Goal: Information Seeking & Learning: Learn about a topic

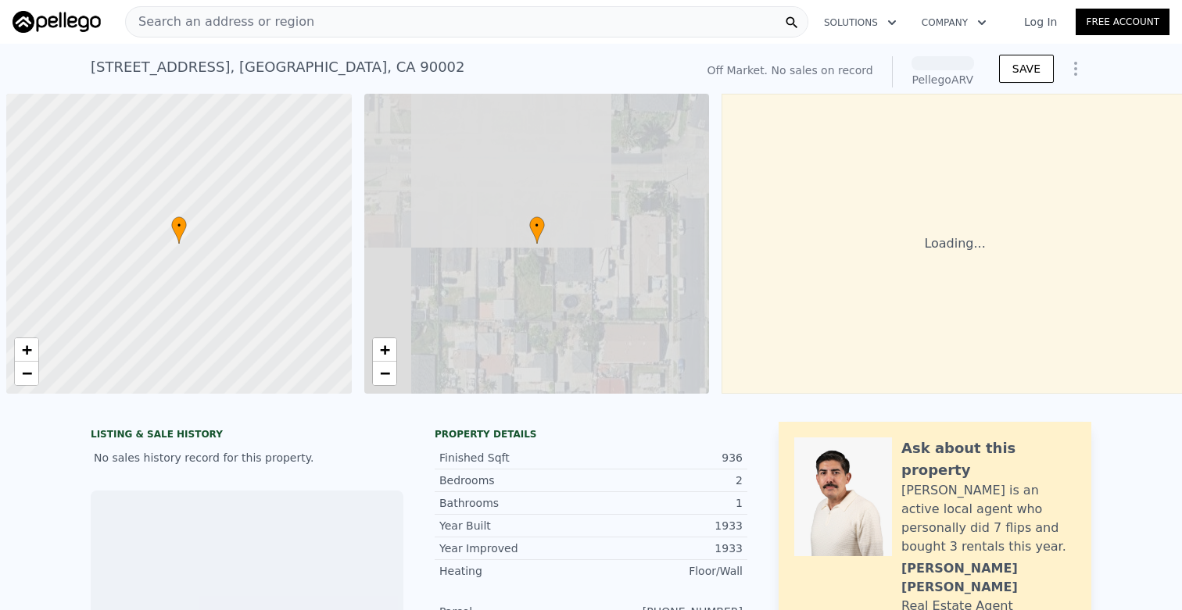
scroll to position [0, 6]
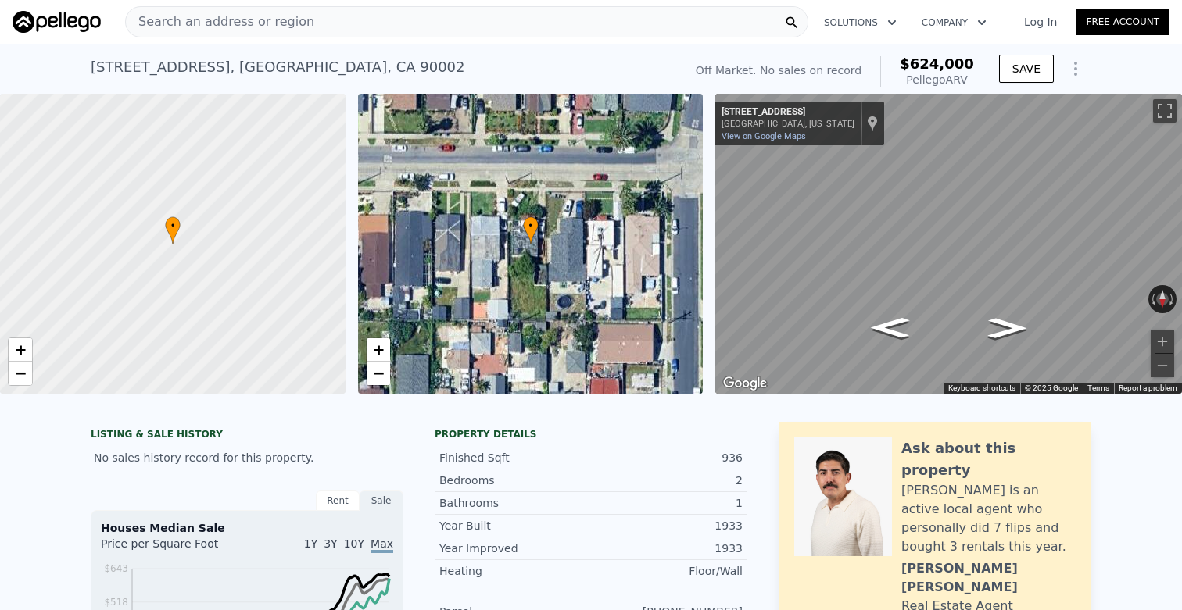
click at [670, 21] on div "Search an address or region" at bounding box center [466, 21] width 683 height 31
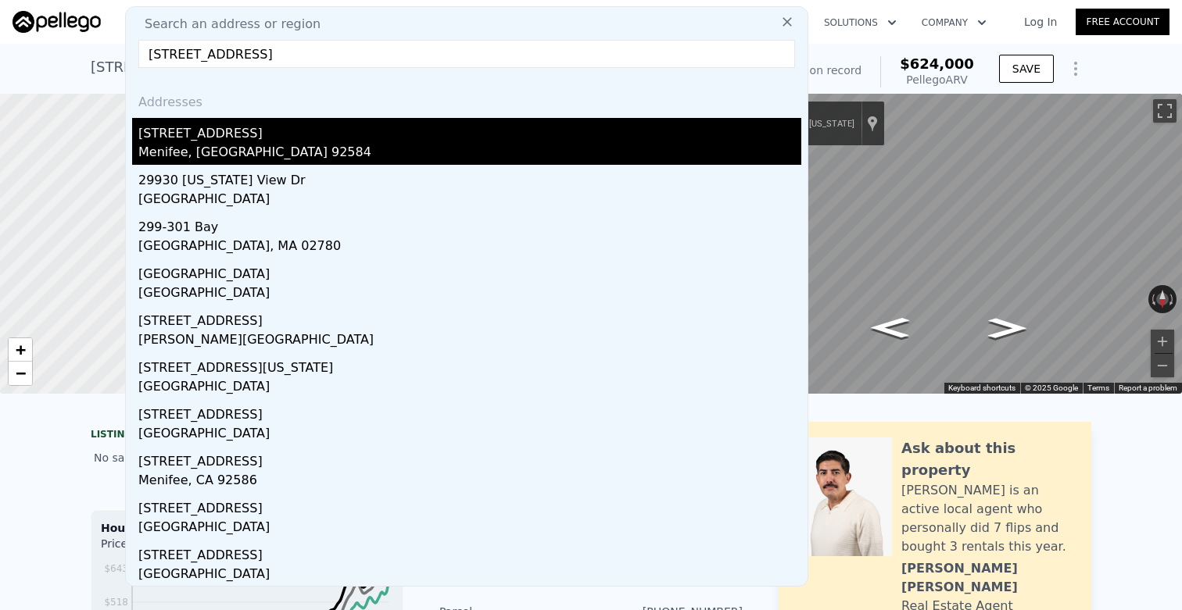
type input "[STREET_ADDRESS]"
click at [472, 138] on div "[STREET_ADDRESS]" at bounding box center [469, 130] width 663 height 25
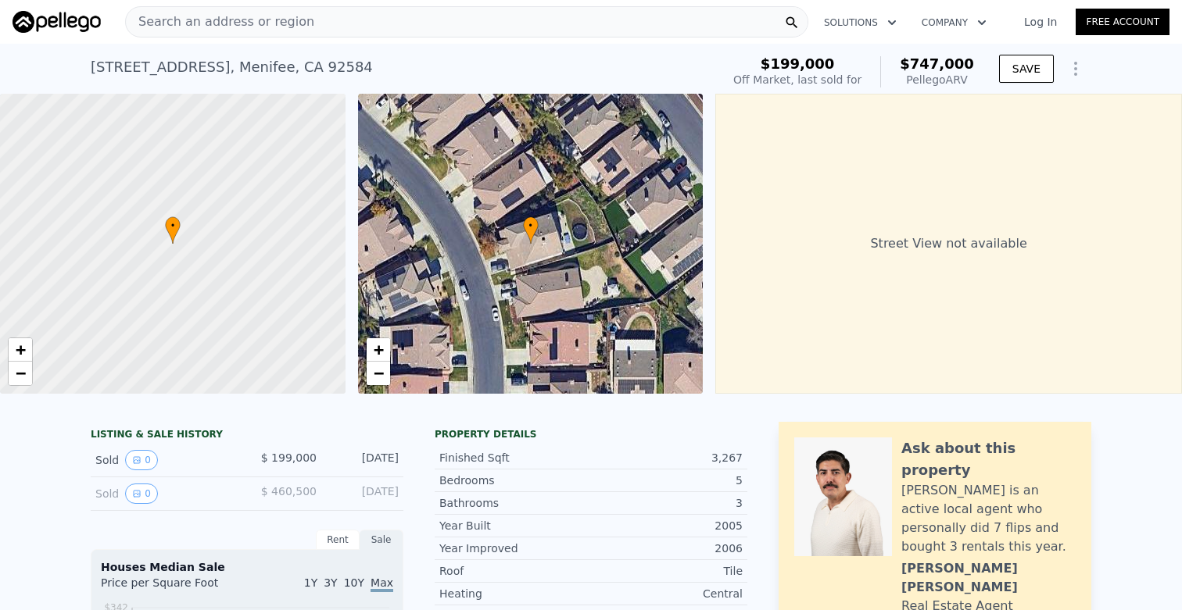
type input "2"
type input "4"
type input "0"
type input "2"
type input "740"
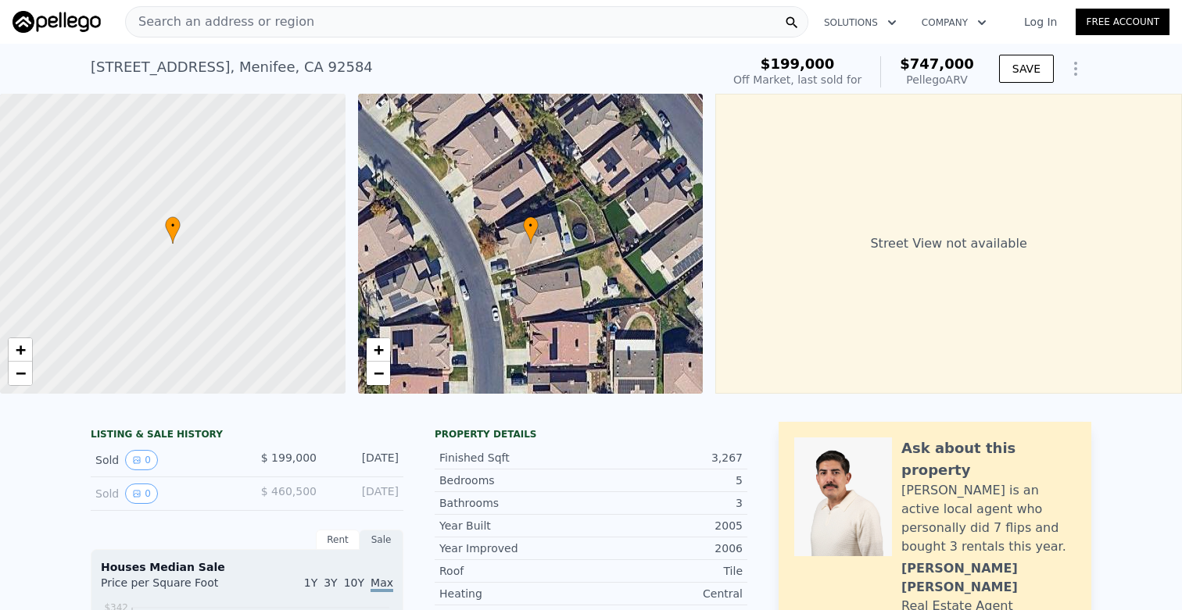
type input "1232"
type input "4776"
type input "7702"
type input "$ 624,000"
type input "6"
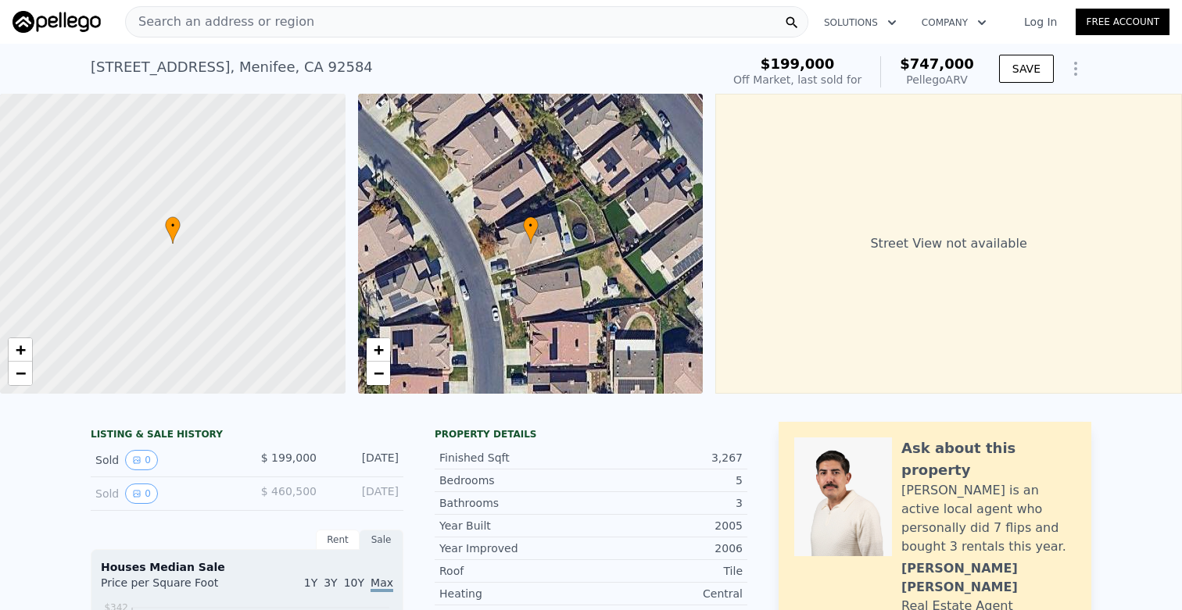
type input "$ 30,002"
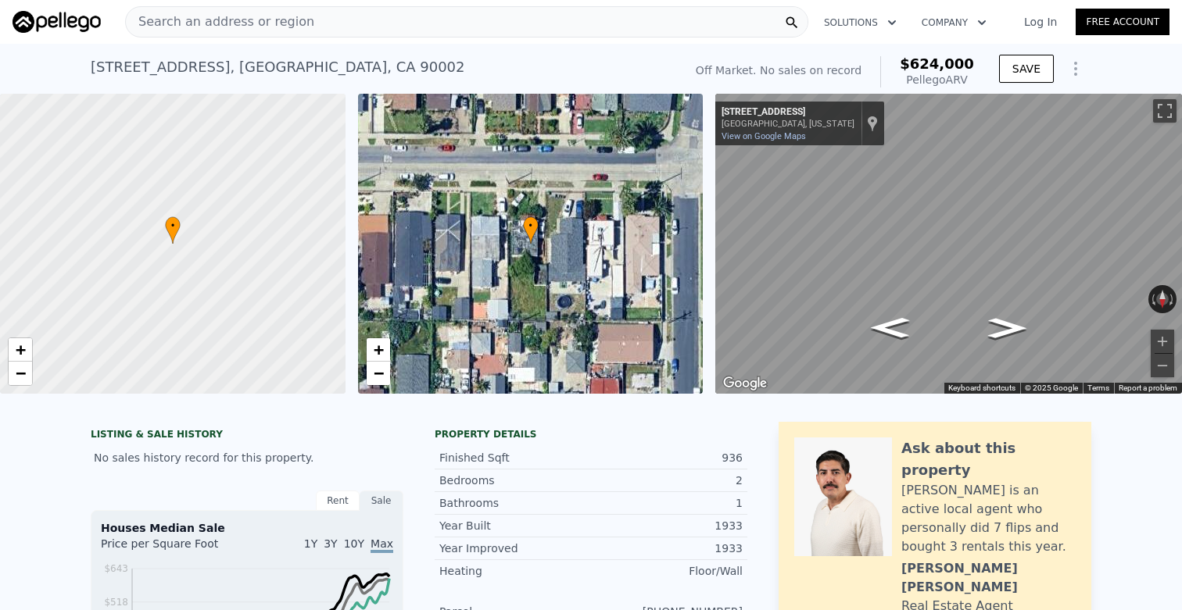
click at [481, 20] on div "Search an address or region" at bounding box center [466, 21] width 683 height 31
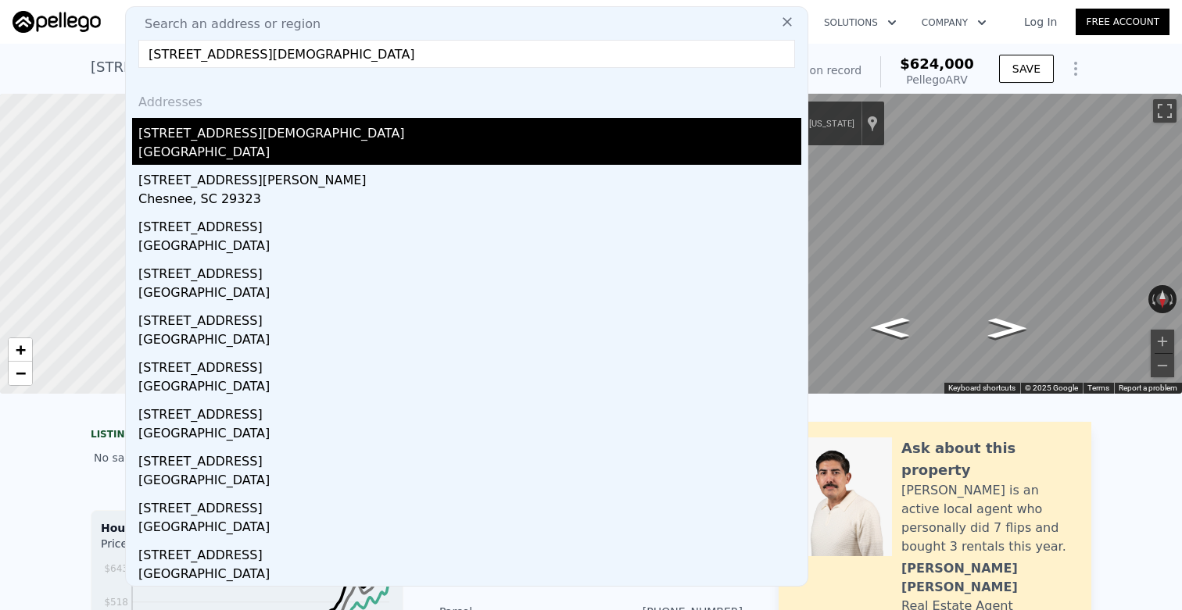
type input "[STREET_ADDRESS][DEMOGRAPHIC_DATA]"
click at [236, 140] on div "[STREET_ADDRESS][DEMOGRAPHIC_DATA]" at bounding box center [469, 130] width 663 height 25
